Goal: Find specific fact: Find specific fact

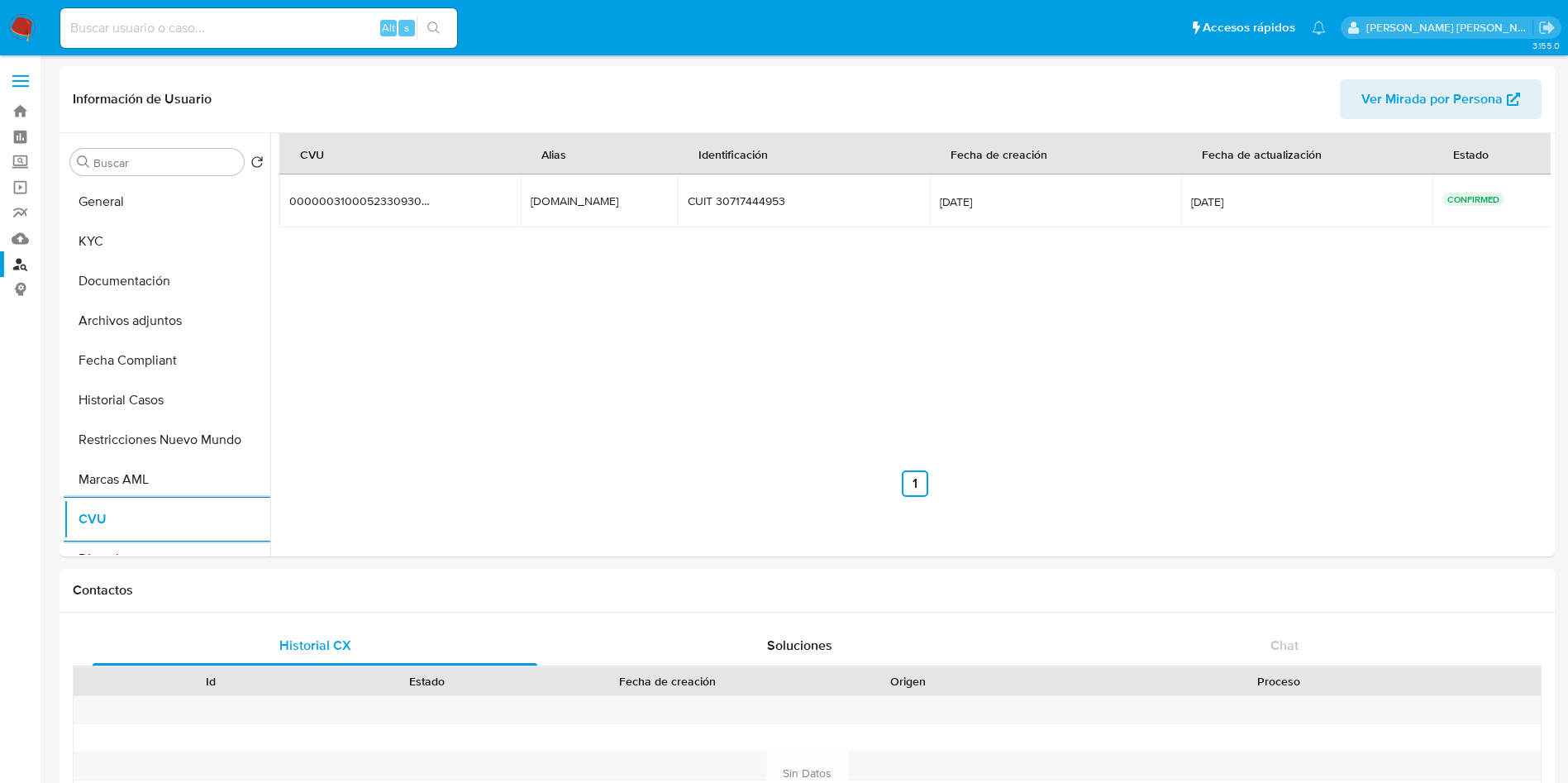
select select "10"
click at [255, 30] on input at bounding box center [258, 28] width 397 height 22
paste input "94113240"
type input "94113240"
click at [148, 17] on input "94113240" at bounding box center [258, 28] width 397 height 22
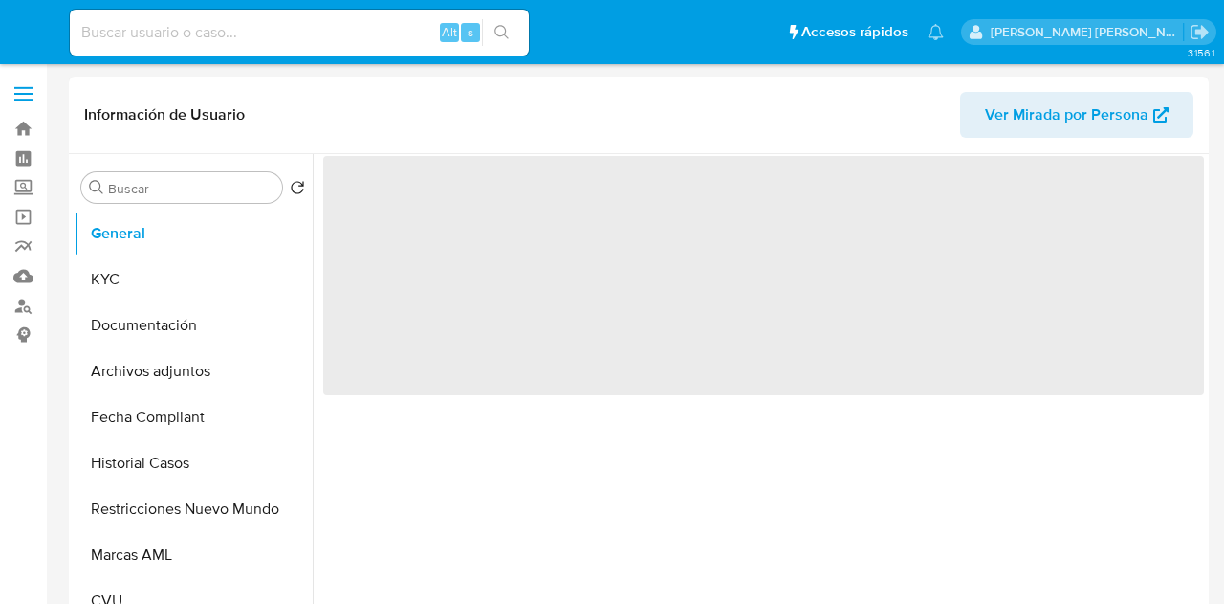
select select "10"
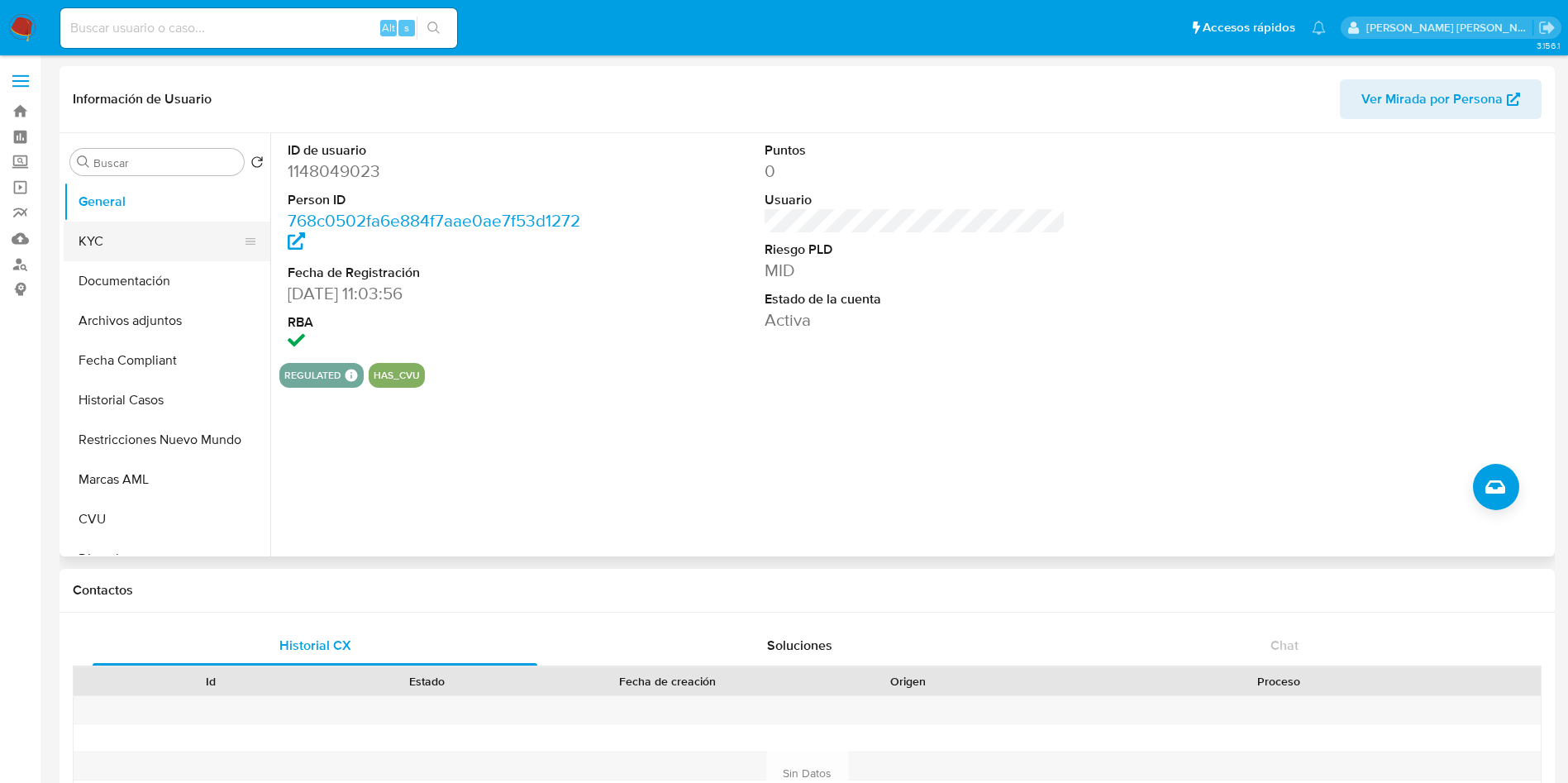
click at [120, 250] on button "KYC" at bounding box center [161, 241] width 194 height 40
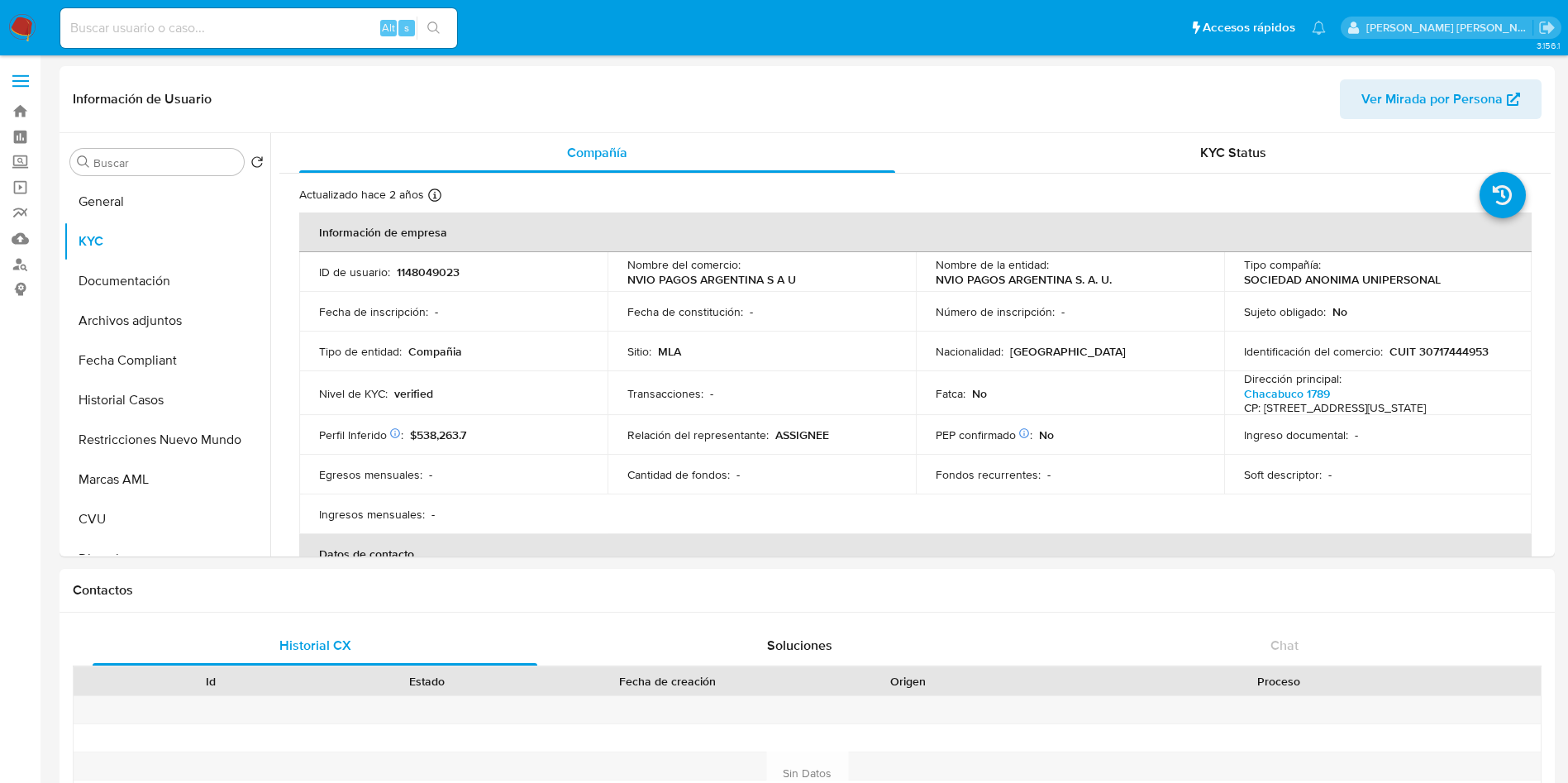
click at [200, 31] on input at bounding box center [258, 28] width 397 height 22
paste input "94113240"
type input "94113240"
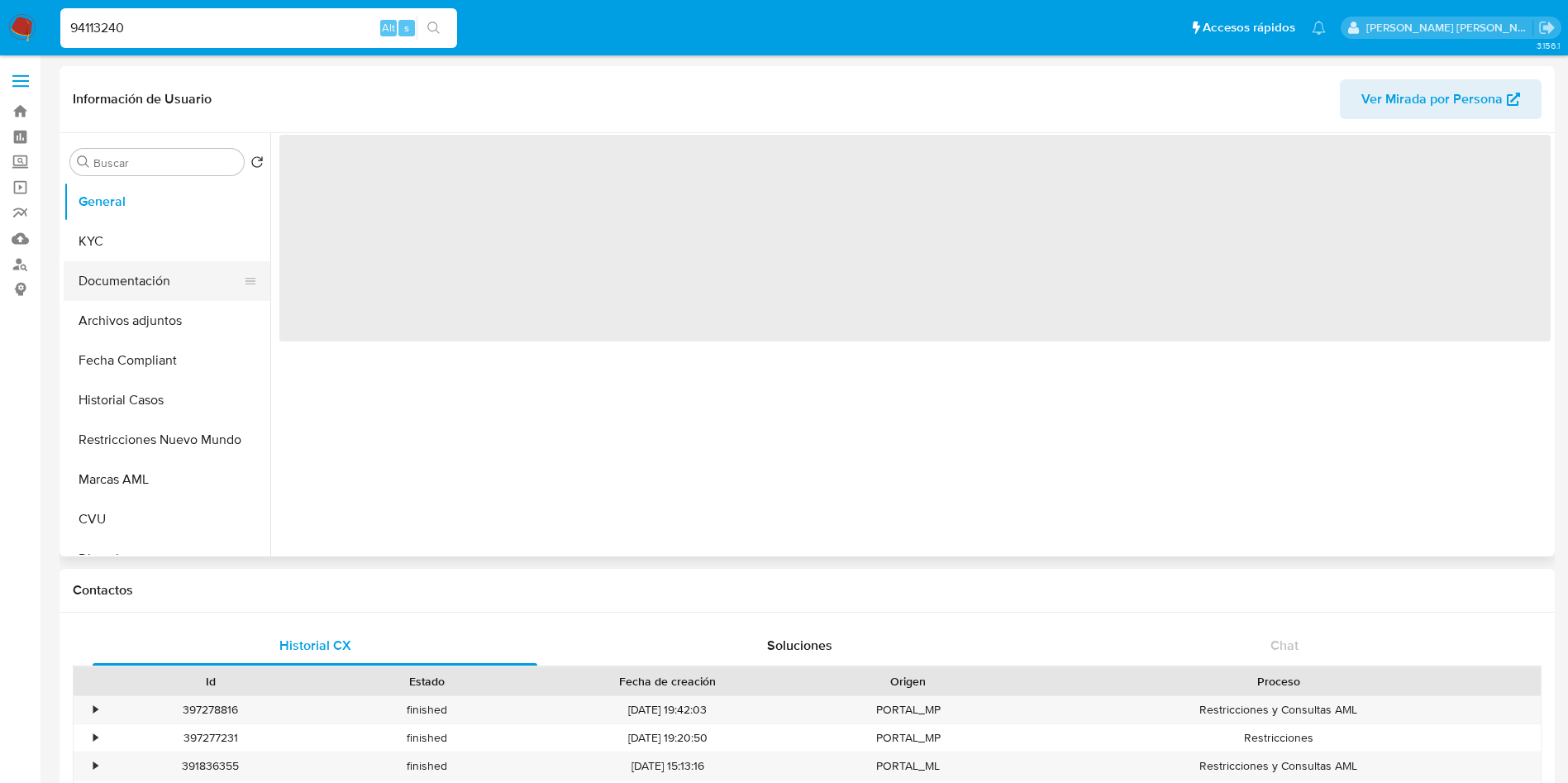
click at [187, 271] on button "Documentación" at bounding box center [161, 281] width 194 height 40
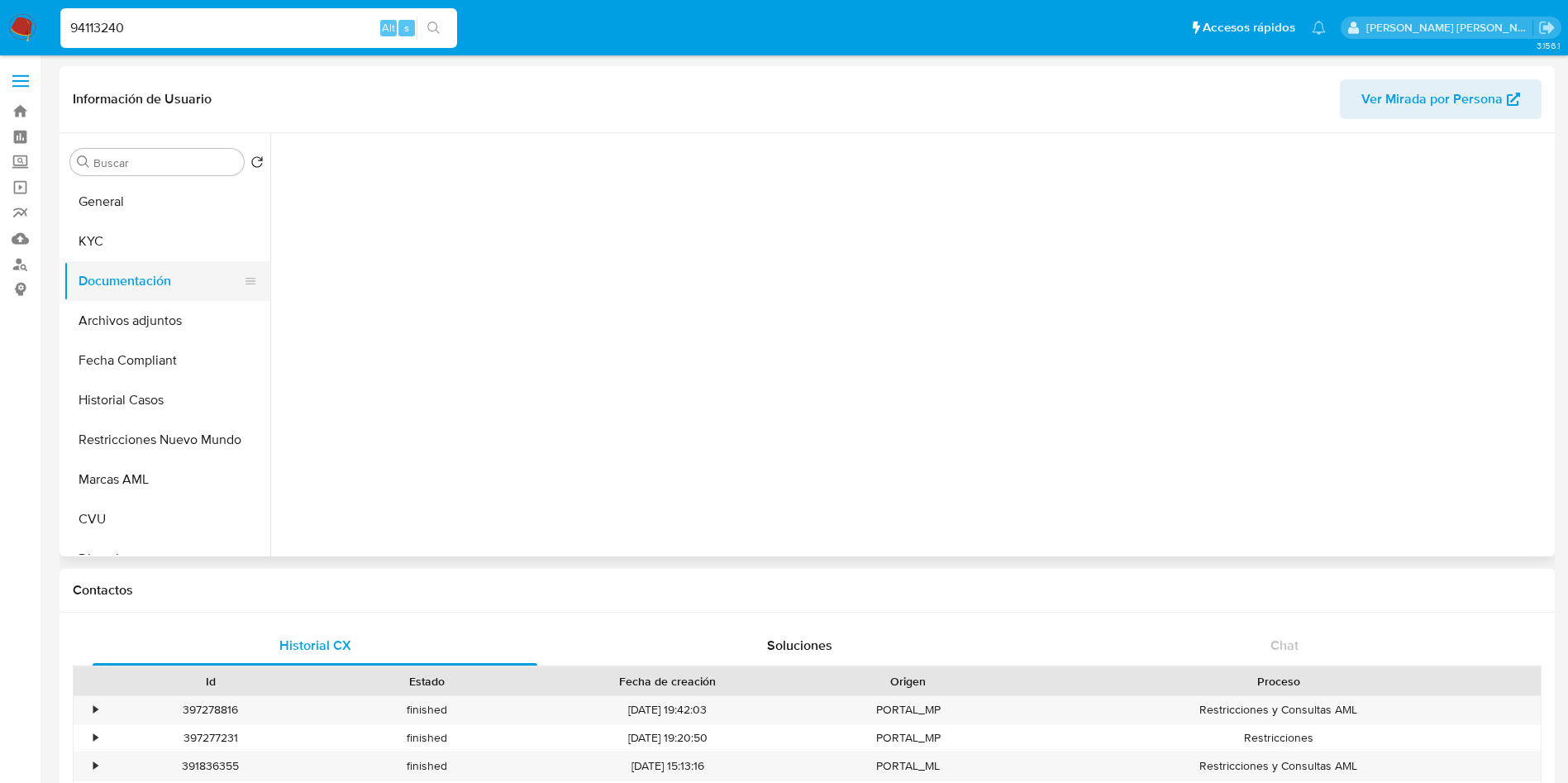
select select "10"
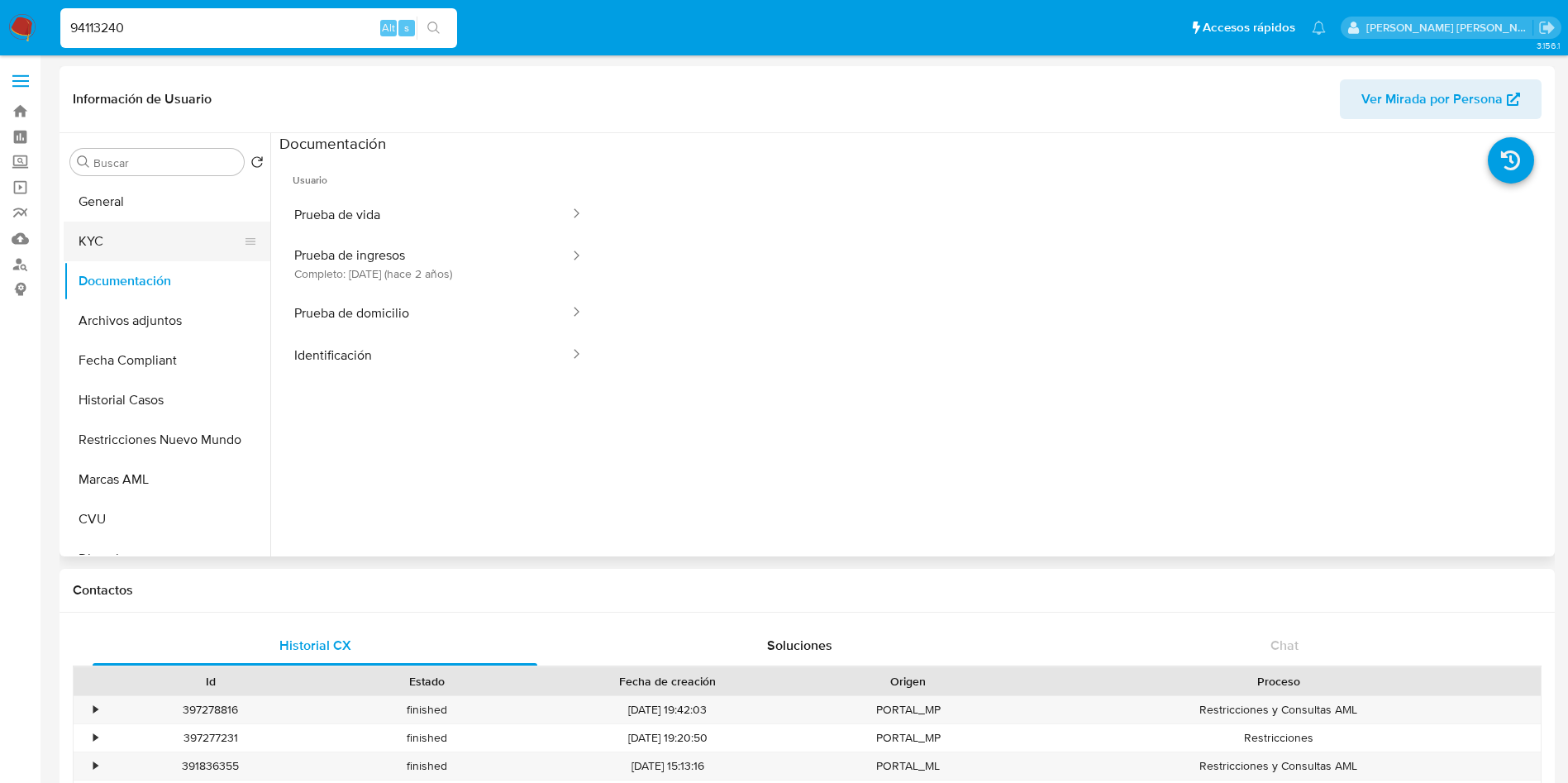
click at [102, 258] on button "KYC" at bounding box center [161, 241] width 194 height 40
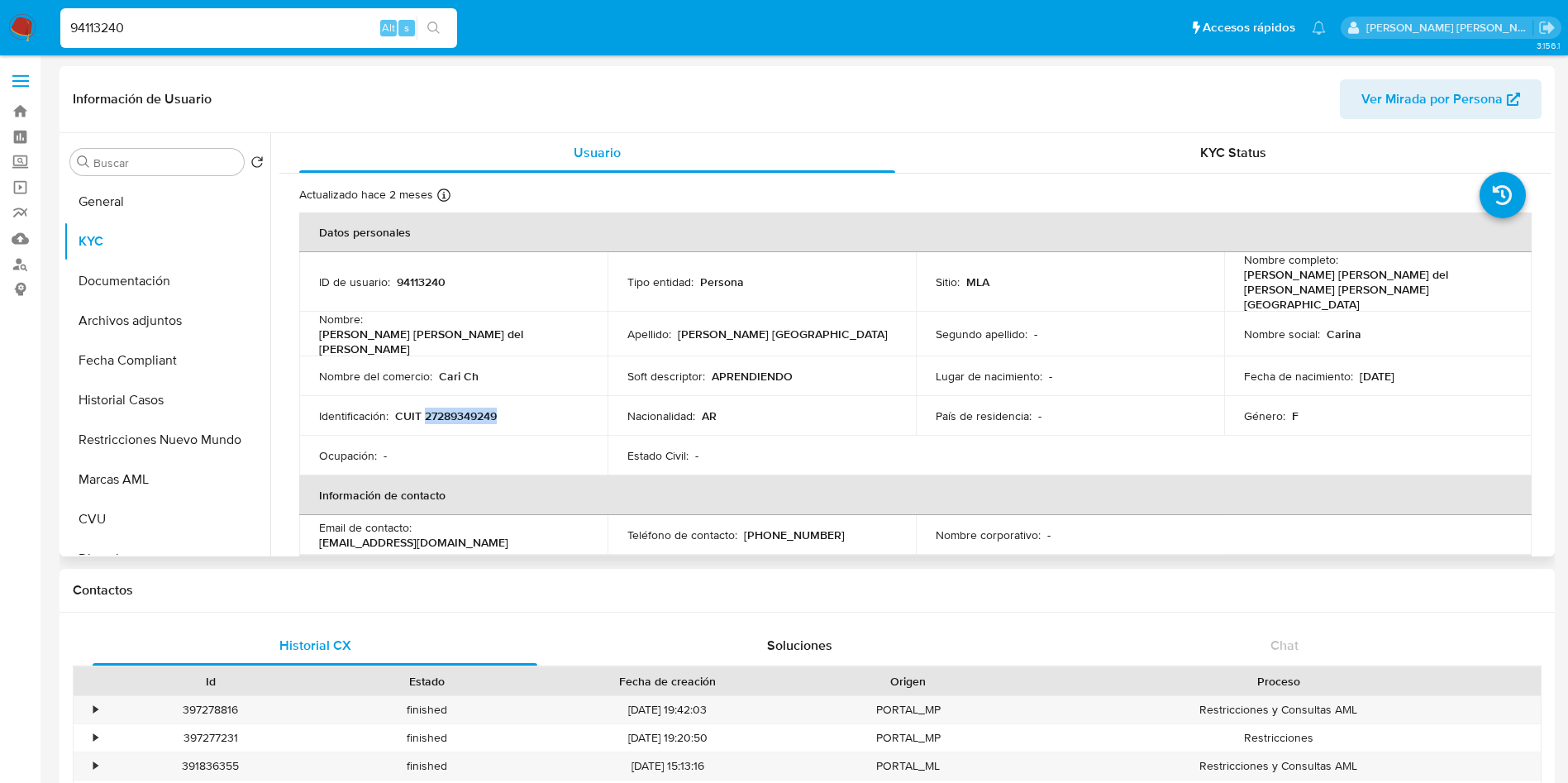
drag, startPoint x: 501, startPoint y: 393, endPoint x: 424, endPoint y: 393, distance: 77.0
click at [424, 409] on div "Identificación : CUIT 27289349249" at bounding box center [453, 416] width 269 height 15
copy p "27289349249"
click at [505, 396] on td "Identificación : CUIT 27289349249" at bounding box center [453, 416] width 308 height 40
drag, startPoint x: 505, startPoint y: 386, endPoint x: 426, endPoint y: 393, distance: 79.3
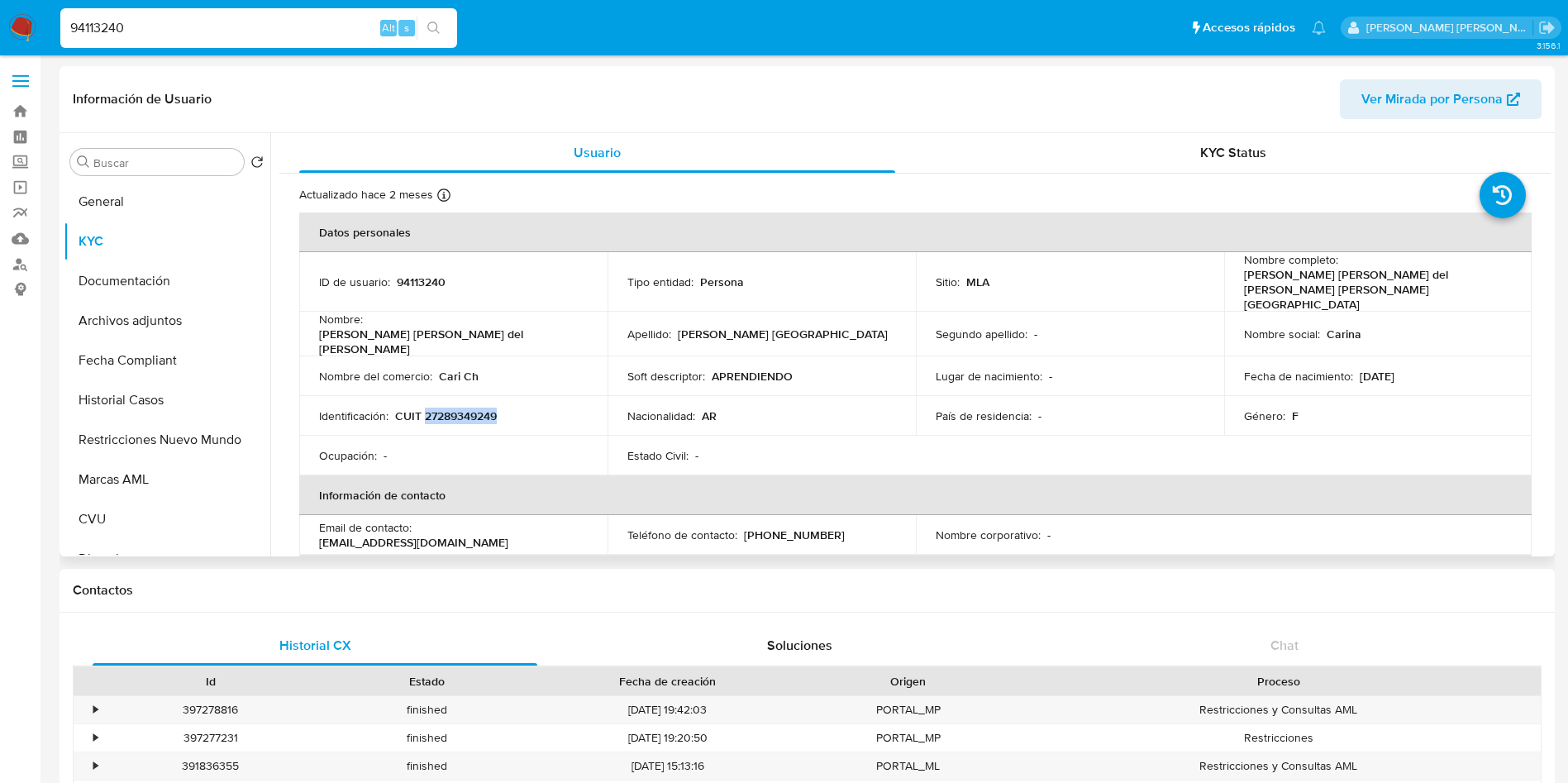
click at [426, 409] on div "Identificación : CUIT 27289349249" at bounding box center [453, 416] width 269 height 15
copy p "27289349249"
